Goal: Contribute content: Contribute content

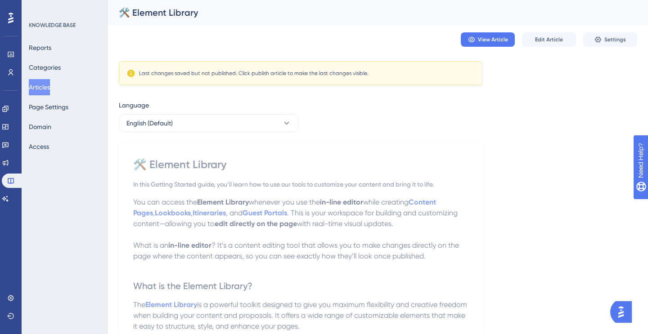
click at [551, 31] on div "View Article Edit Article Settings" at bounding box center [378, 39] width 518 height 29
click at [540, 41] on span "Edit Article" at bounding box center [549, 39] width 28 height 7
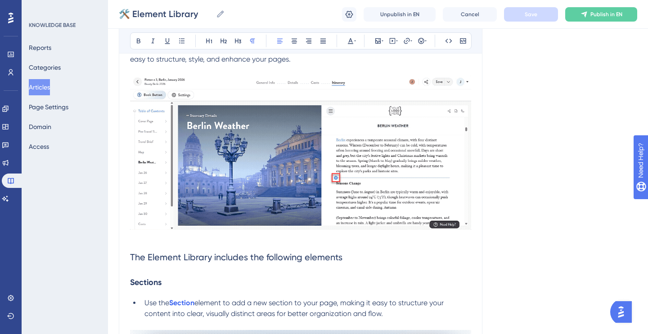
scroll to position [205, 0]
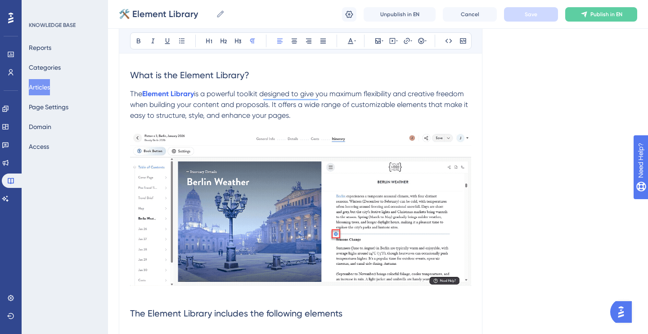
click at [341, 116] on p "The Element Library is a powerful toolkit designed to give you maximum flexibil…" at bounding box center [300, 105] width 341 height 32
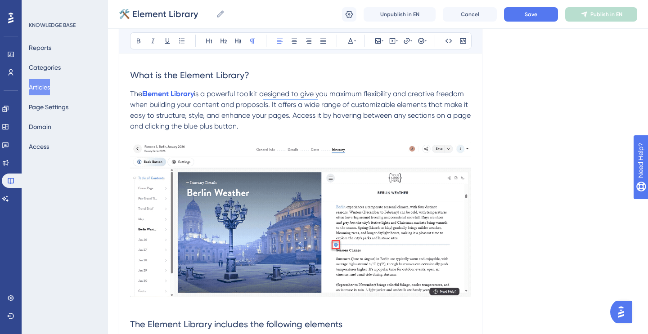
click at [294, 116] on span "is a powerful toolkit designed to give you maximum flexibility and creative fre…" at bounding box center [301, 109] width 342 height 41
click at [293, 115] on span "is a powerful toolkit designed to give you maximum flexibility and creative fre…" at bounding box center [299, 109] width 339 height 41
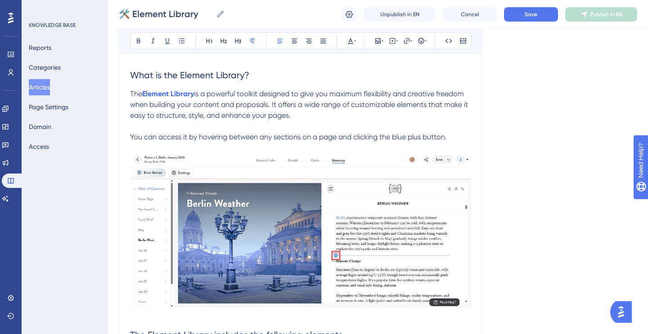
click at [270, 136] on span "You can access it by hovering between any sections on a page and clicking the b…" at bounding box center [288, 137] width 317 height 9
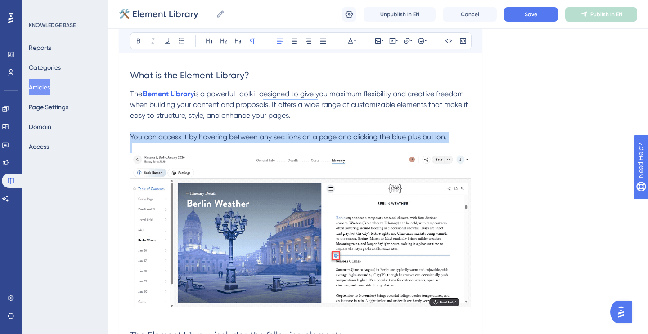
click at [270, 136] on span "You can access it by hovering between any sections on a page and clicking the b…" at bounding box center [288, 137] width 317 height 9
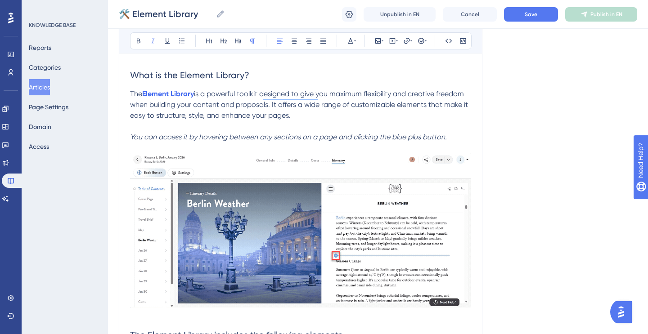
click at [372, 136] on em "You can access it by hovering between any sections on a page and clicking the b…" at bounding box center [288, 137] width 317 height 9
drag, startPoint x: 393, startPoint y: 137, endPoint x: 446, endPoint y: 142, distance: 53.3
click at [446, 141] on em "You can access it by hovering between any sections on a page and clicking the b…" at bounding box center [288, 137] width 317 height 9
click at [434, 122] on p "To enrich screen reader interactions, please activate Accessibility in Grammarl…" at bounding box center [300, 126] width 341 height 11
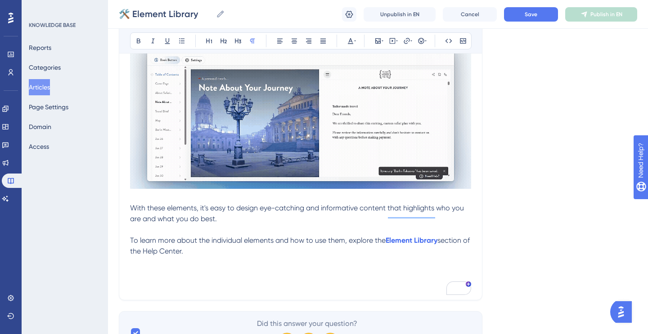
scroll to position [3191, 0]
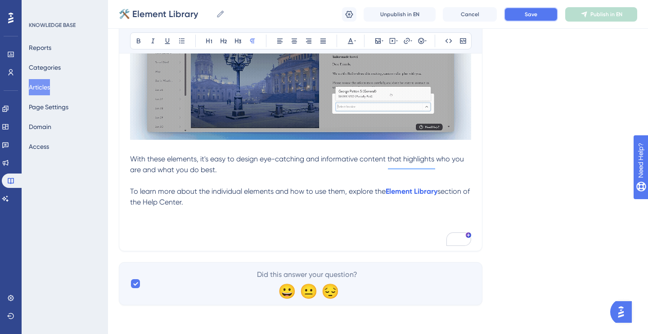
click at [531, 12] on span "Save" at bounding box center [530, 14] width 13 height 7
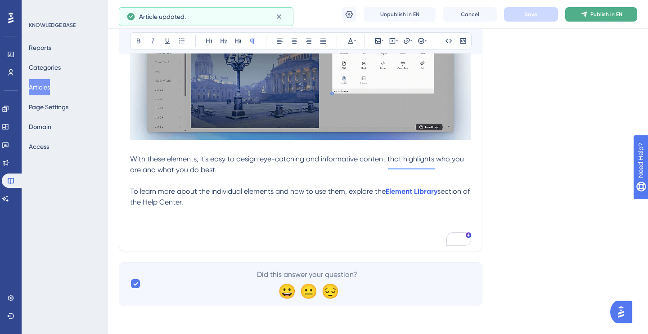
click at [590, 13] on button "Publish in EN" at bounding box center [601, 14] width 72 height 14
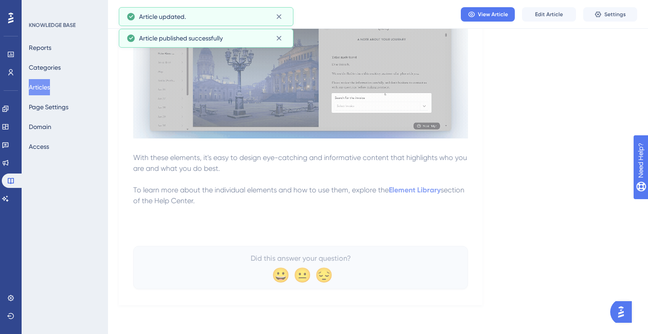
scroll to position [3122, 0]
